Goal: Ask a question

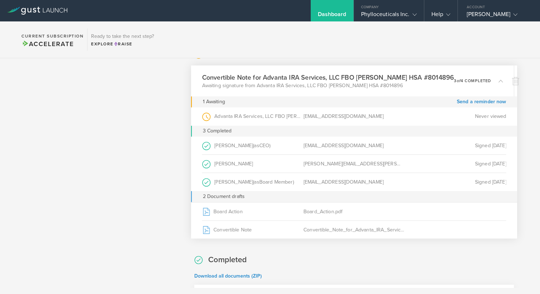
scroll to position [309, 0]
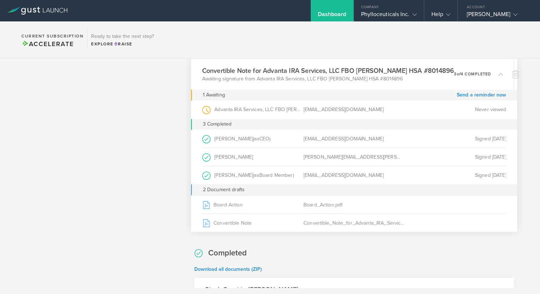
click at [483, 111] on div "Never viewed" at bounding box center [455, 109] width 101 height 18
click at [209, 110] on circle at bounding box center [207, 110] width 8 height 8
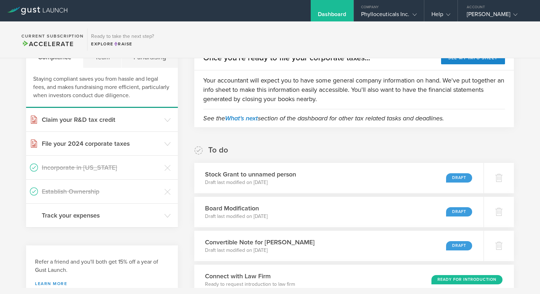
scroll to position [0, 0]
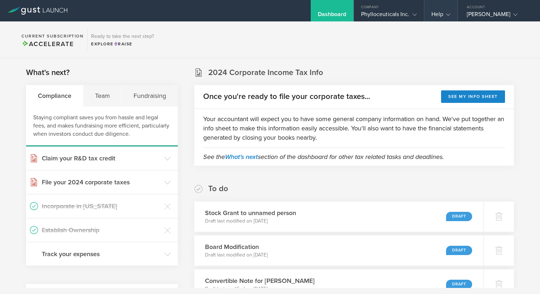
click at [448, 16] on icon at bounding box center [448, 15] width 4 height 4
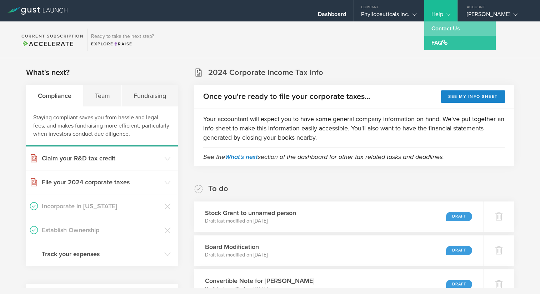
click at [442, 27] on link "Contact Us" at bounding box center [460, 28] width 71 height 14
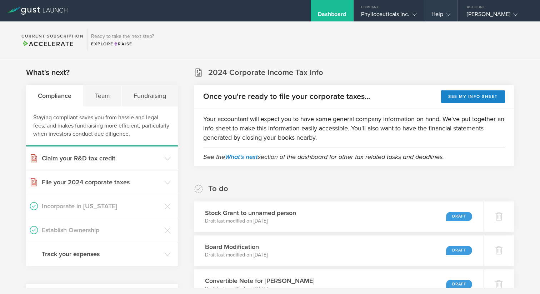
click at [448, 15] on icon at bounding box center [448, 15] width 4 height 4
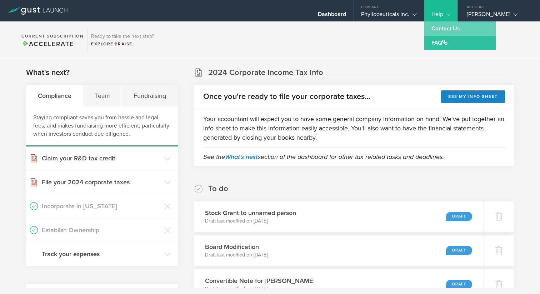
click at [445, 29] on link "Contact Us" at bounding box center [460, 28] width 71 height 14
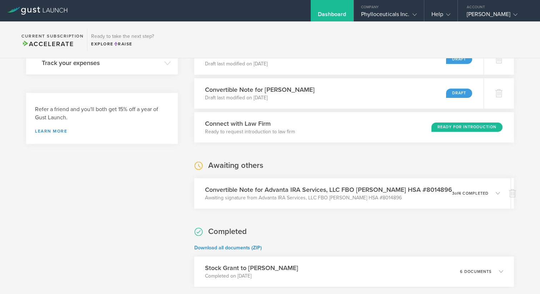
scroll to position [191, 0]
click at [450, 16] on icon at bounding box center [448, 15] width 4 height 4
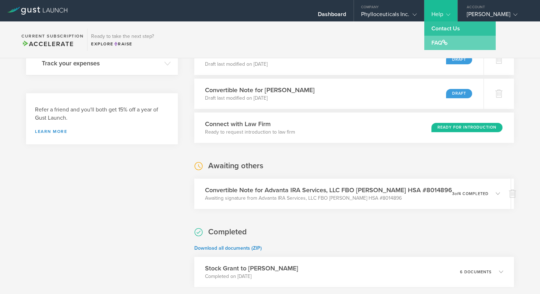
click at [442, 43] on link "FAQ" at bounding box center [460, 43] width 71 height 14
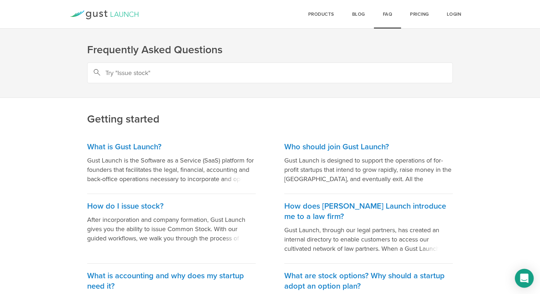
click at [525, 281] on icon "Open Intercom Messenger" at bounding box center [524, 278] width 9 height 9
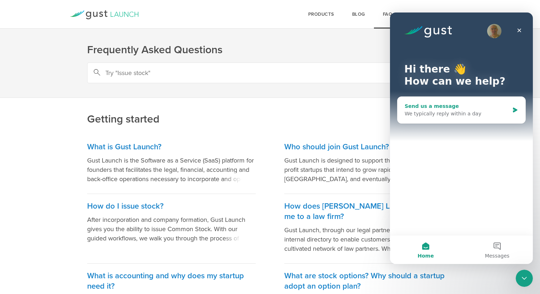
click at [421, 115] on div "We typically reply within a day" at bounding box center [457, 114] width 105 height 8
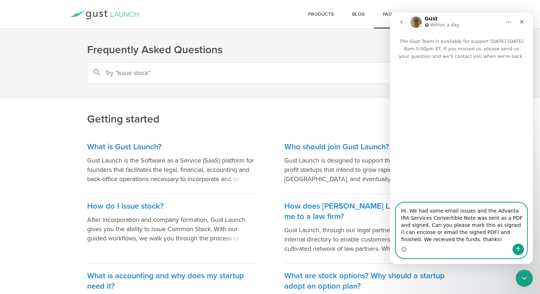
type textarea "Hi. We had some email issues and the Advanta IRA Services Convertible Note was …"
click at [517, 247] on icon "Send a message…" at bounding box center [519, 250] width 6 height 6
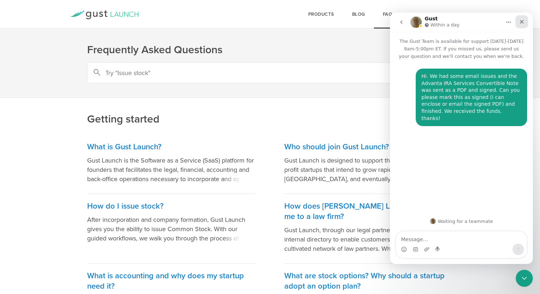
click at [520, 21] on icon "Close" at bounding box center [522, 22] width 6 height 6
